Goal: Answer question/provide support

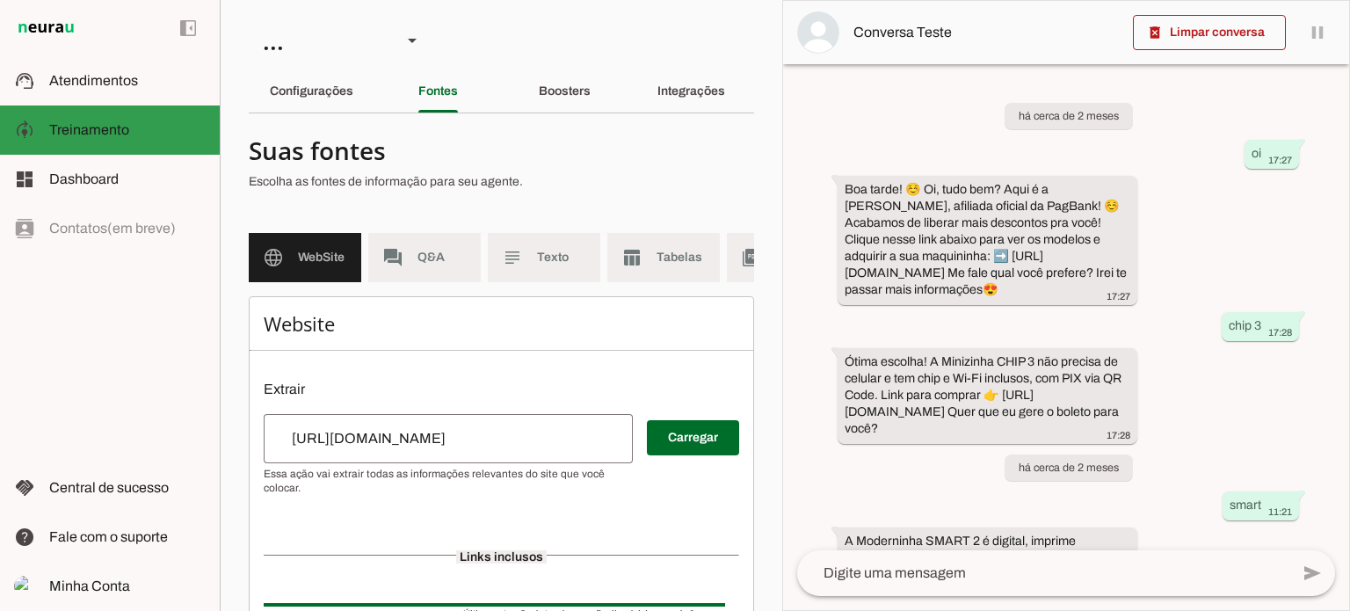
scroll to position [815, 0]
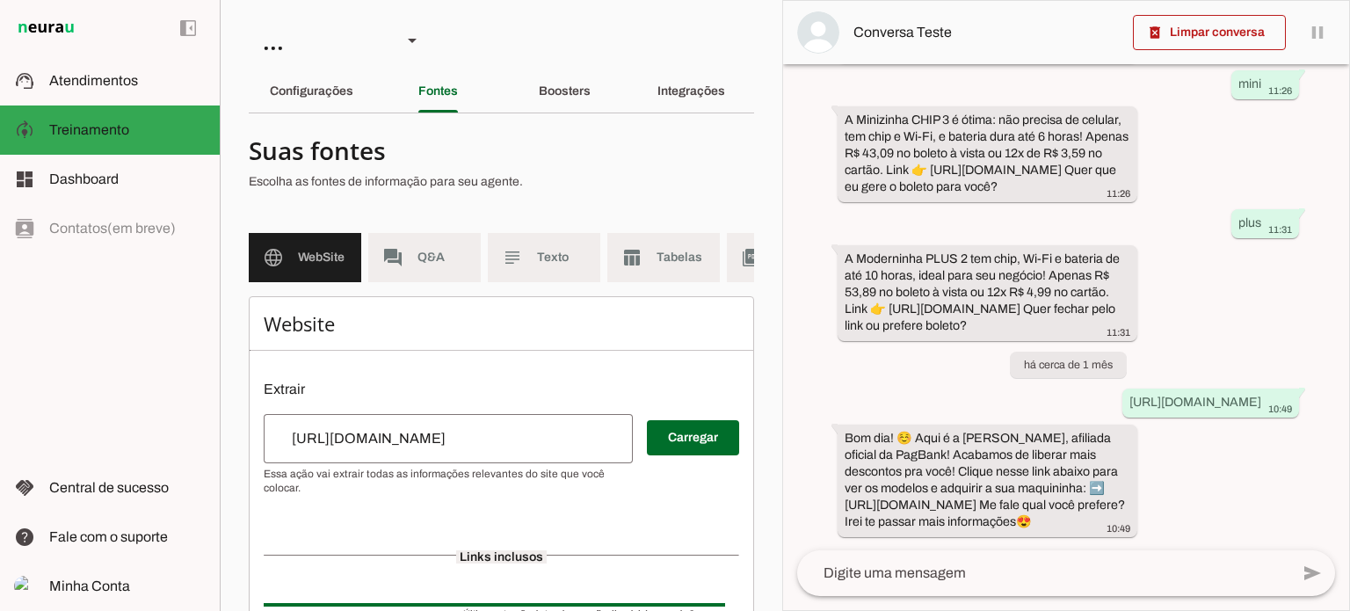
click at [71, 55] on md-item "left_panel_open left_panel_close" at bounding box center [110, 28] width 220 height 56
click at [88, 82] on span "Atendimentos" at bounding box center [93, 80] width 89 height 15
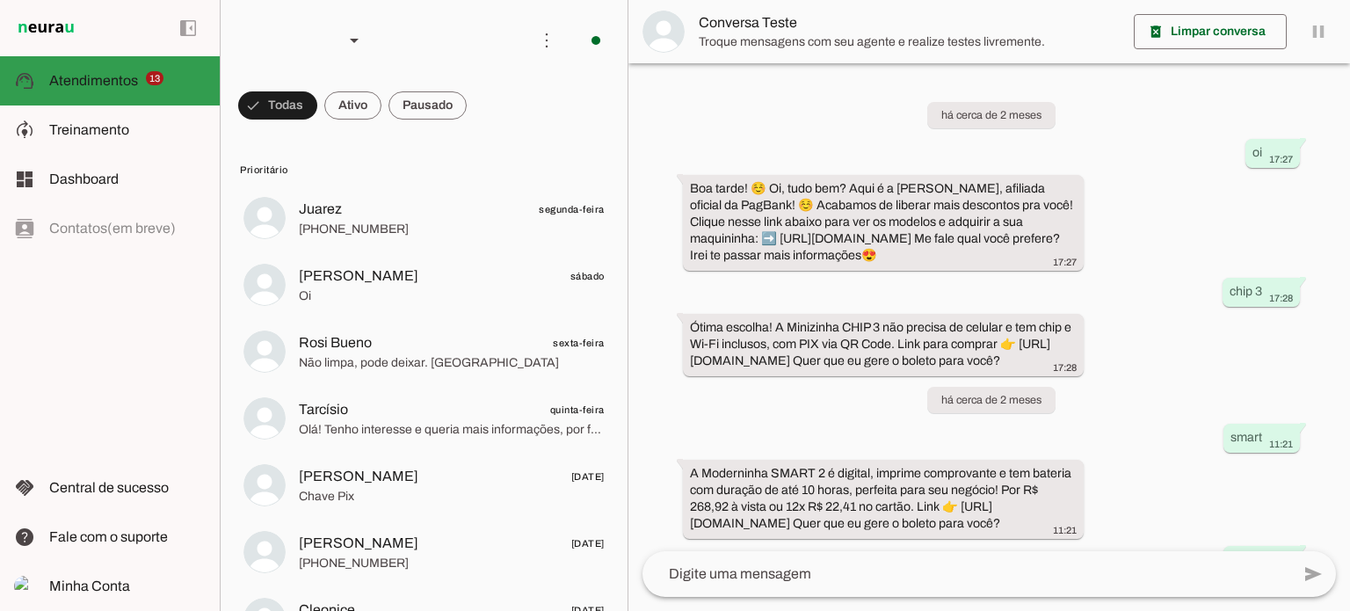
scroll to position [629, 0]
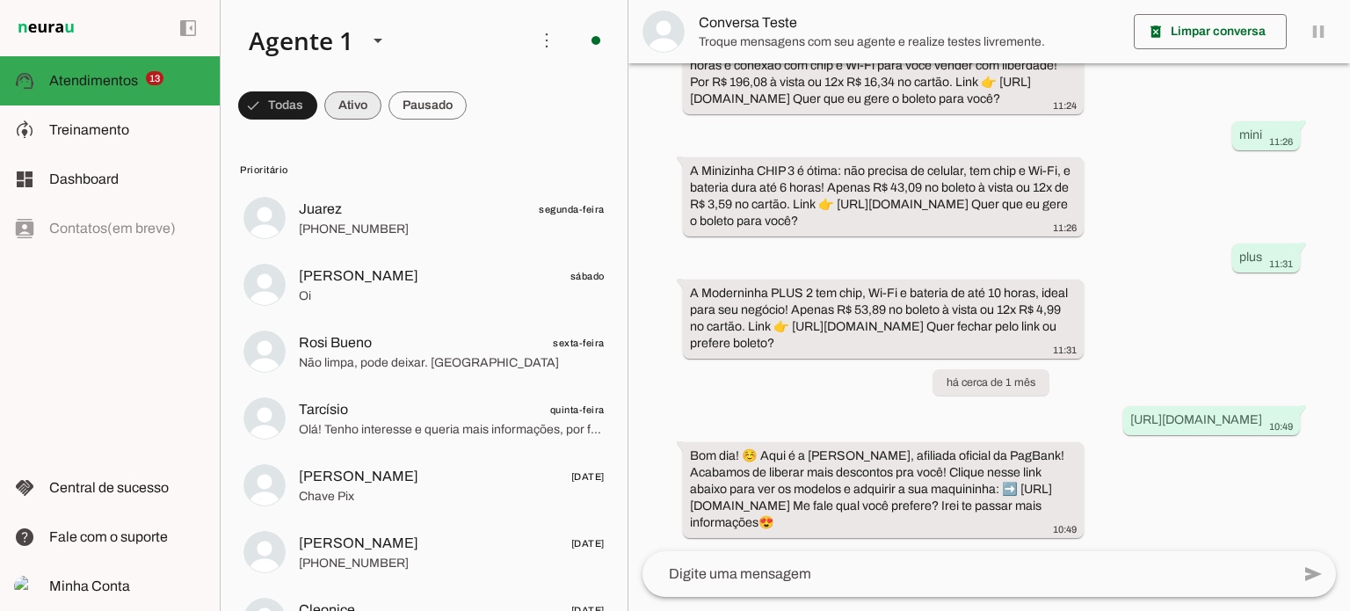
click at [351, 100] on span at bounding box center [352, 105] width 57 height 42
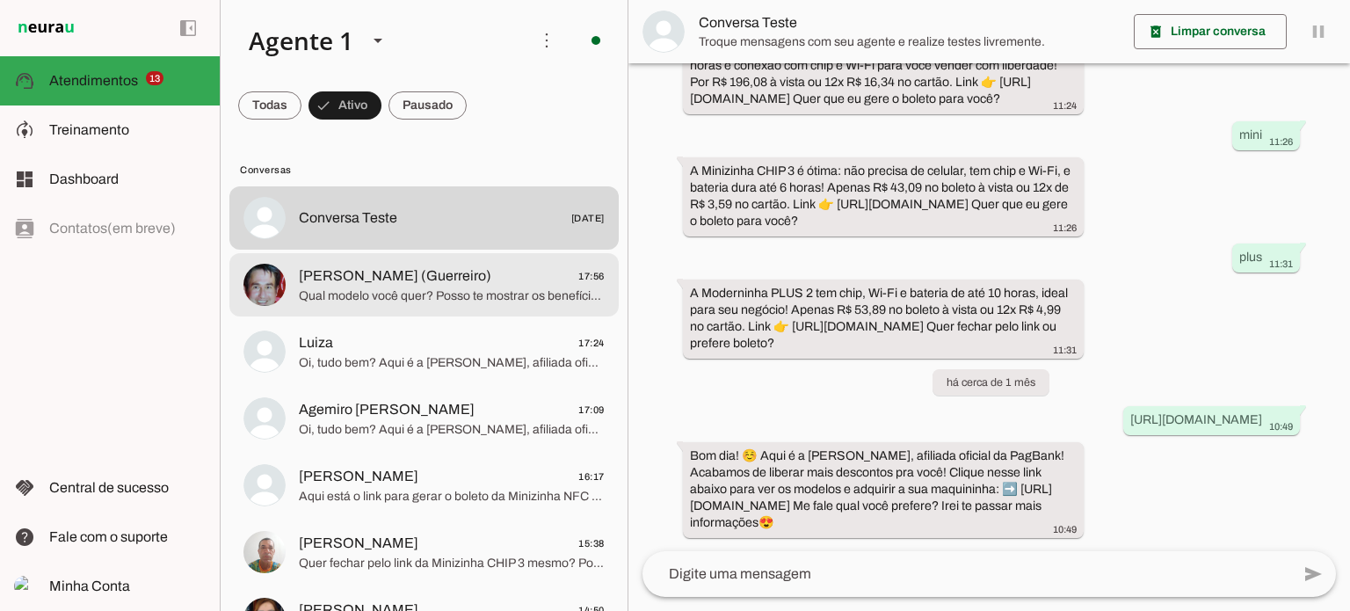
click at [513, 296] on span "Qual modelo você quer? Posso te mostrar os benefícios e o preço promocional! Cl…" at bounding box center [452, 296] width 306 height 18
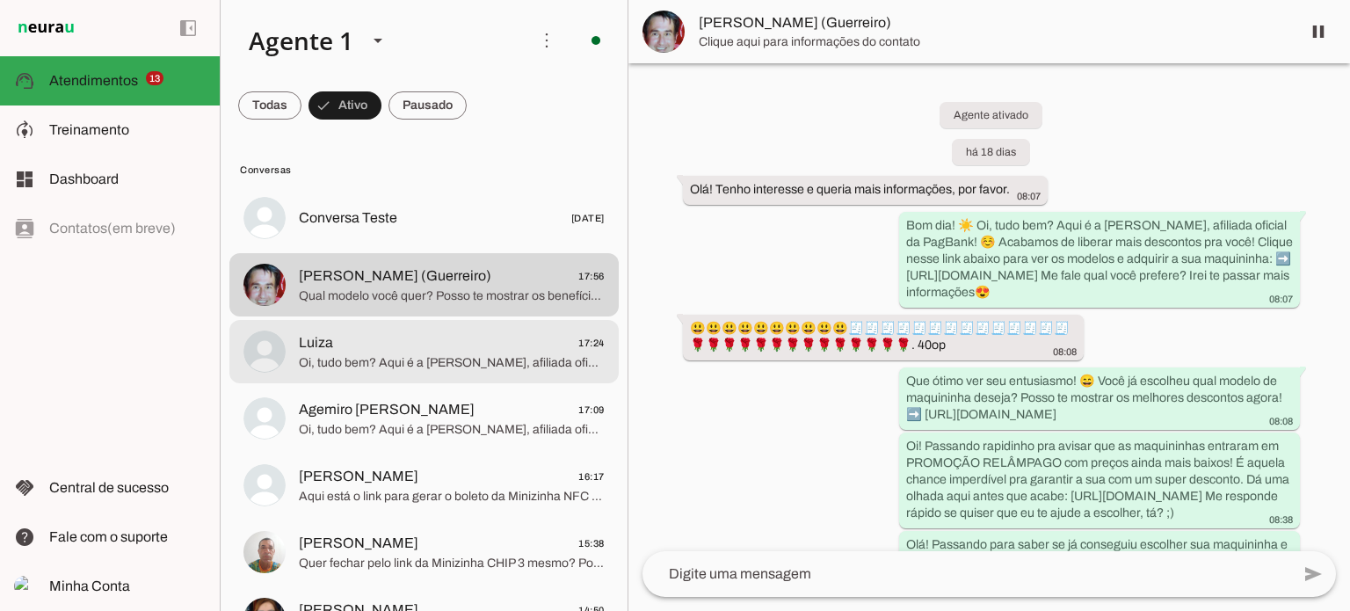
scroll to position [1236, 0]
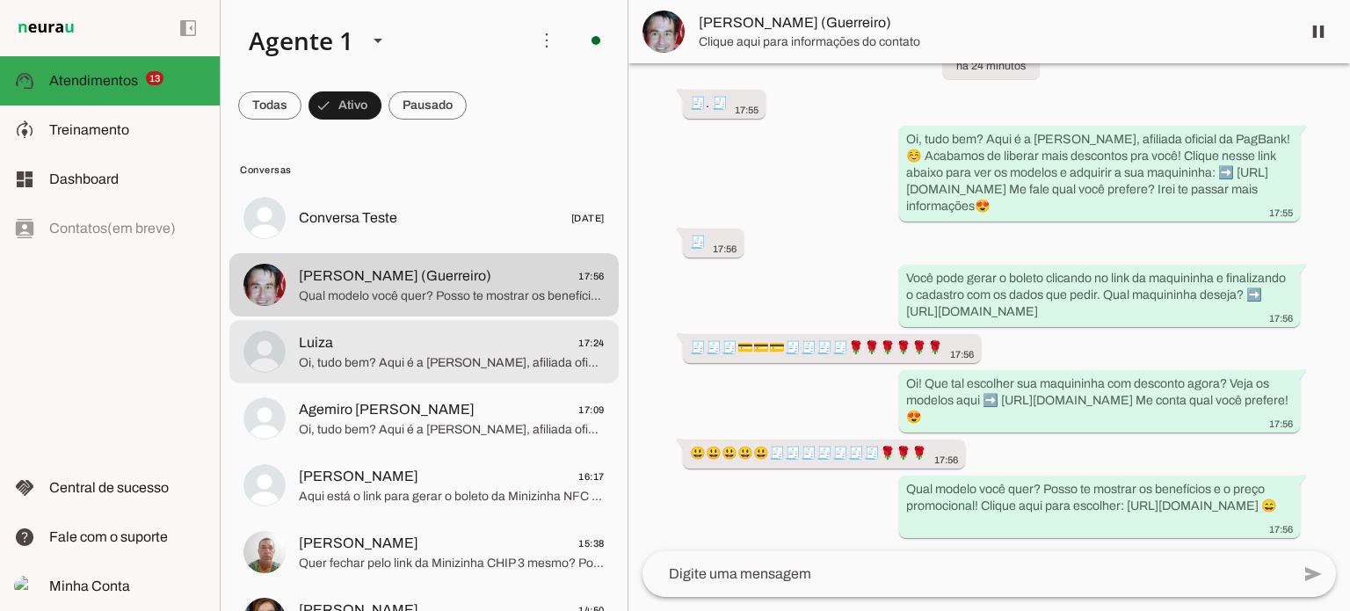
click at [389, 372] on div at bounding box center [452, 351] width 306 height 43
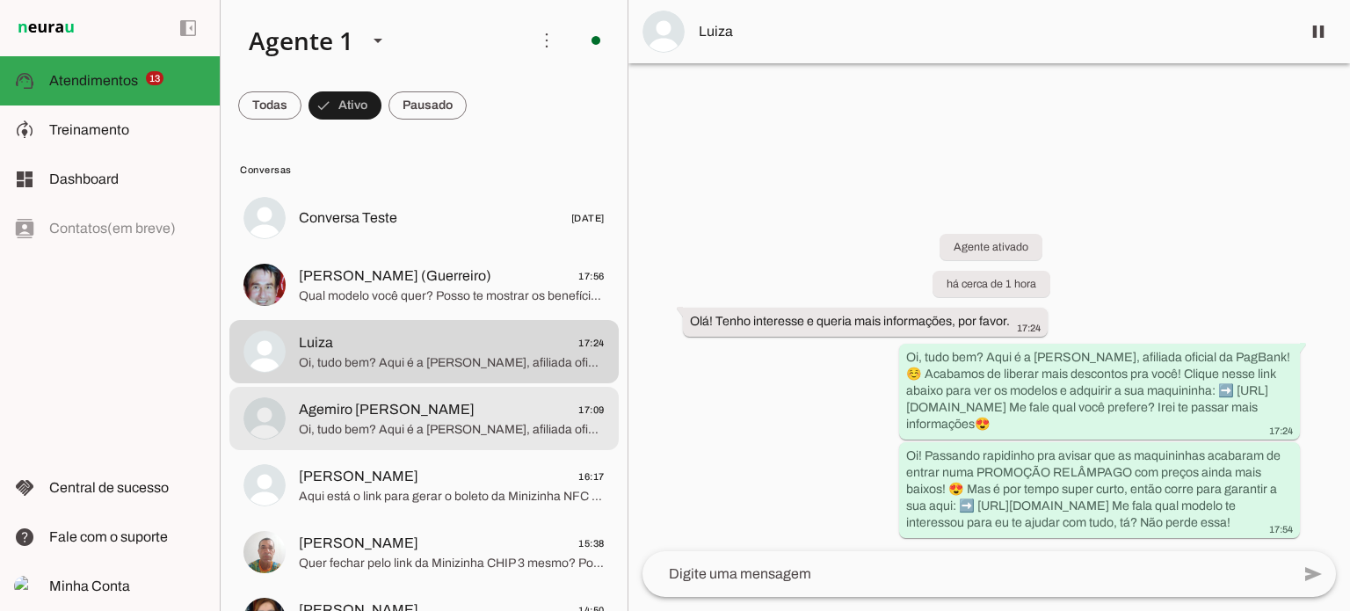
click at [520, 407] on span "Agemiro [PERSON_NAME] 17:09" at bounding box center [452, 410] width 306 height 22
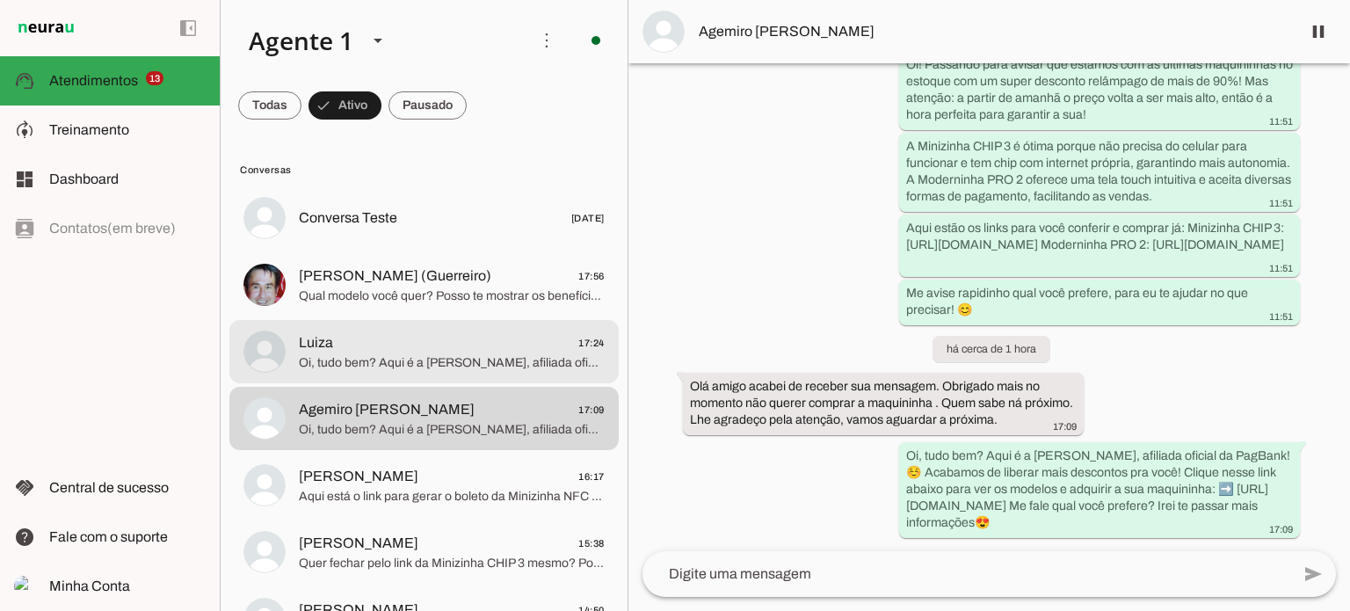
scroll to position [88, 0]
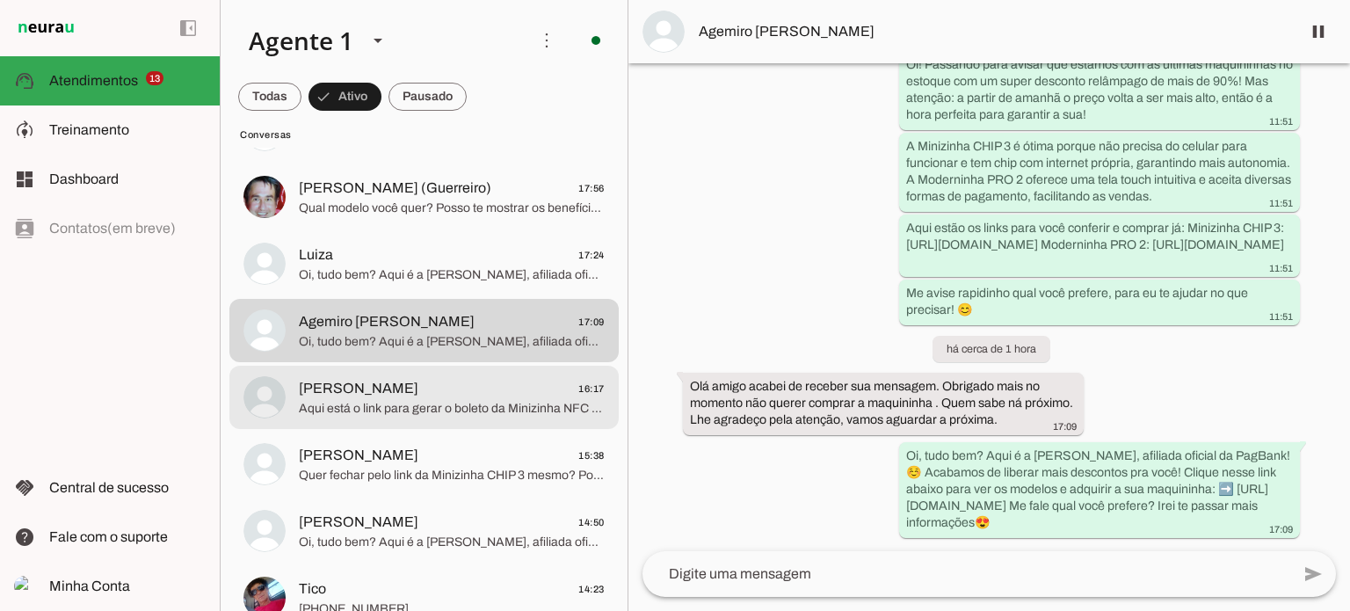
click at [555, 394] on span "[PERSON_NAME] 16:17" at bounding box center [452, 389] width 306 height 22
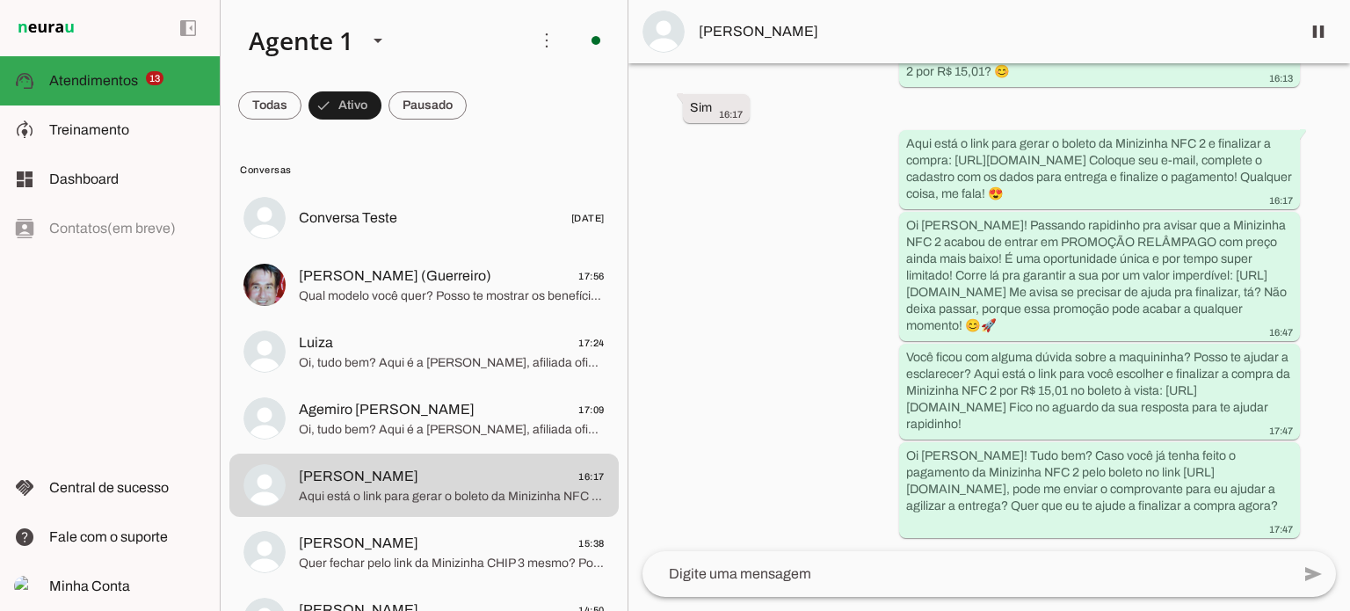
click at [758, 277] on div "Agente ativado há 2 dias Olá! Tenho interesse e queria mais informações, por fa…" at bounding box center [988, 307] width 721 height 488
click at [0, 0] on slot "Você ficou com alguma dúvida sobre a maquininha? Posso te ajudar a esclarecer? …" at bounding box center [0, 0] width 0 height 0
